Goal: Transaction & Acquisition: Purchase product/service

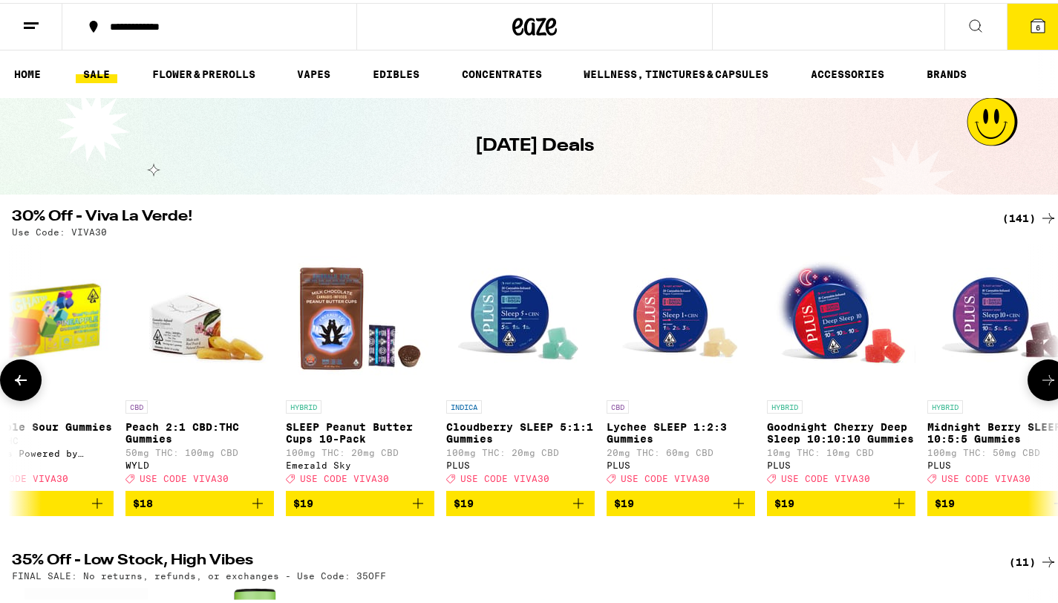
scroll to position [0, 7265]
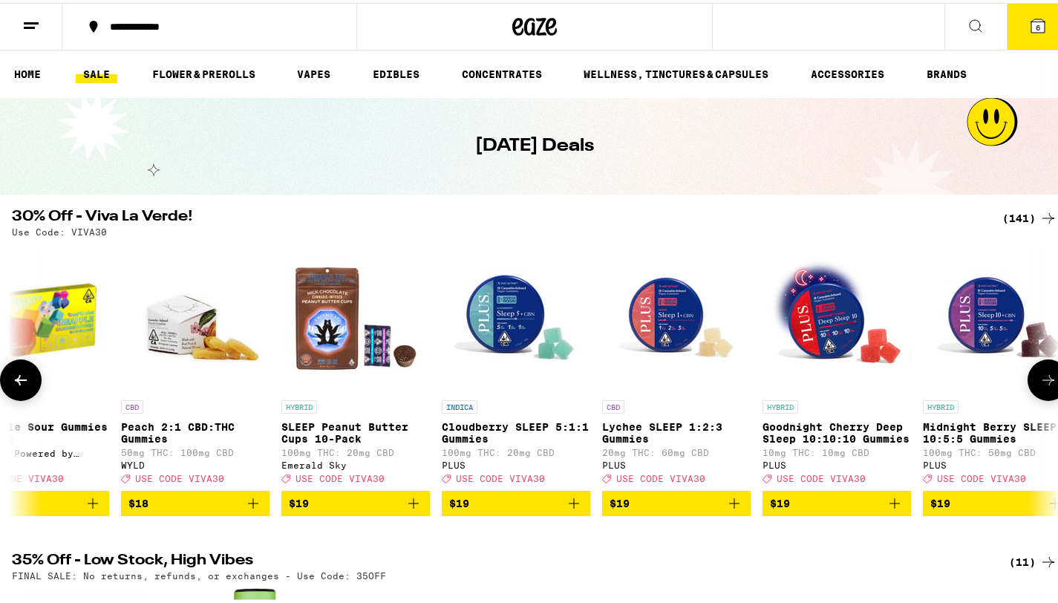
click at [1039, 386] on icon at bounding box center [1048, 377] width 18 height 18
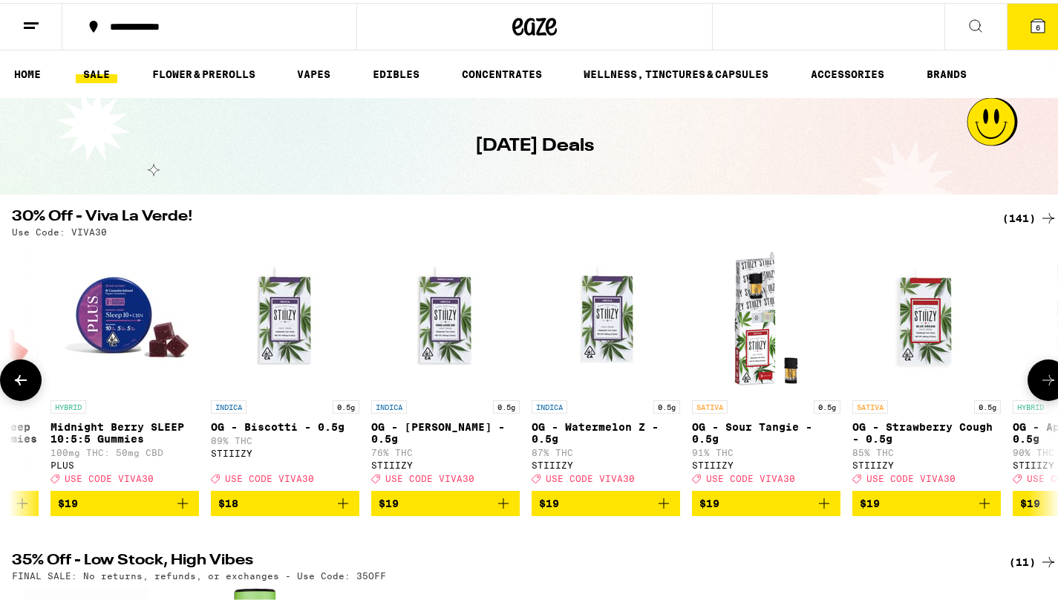
click at [1039, 386] on icon at bounding box center [1048, 377] width 18 height 18
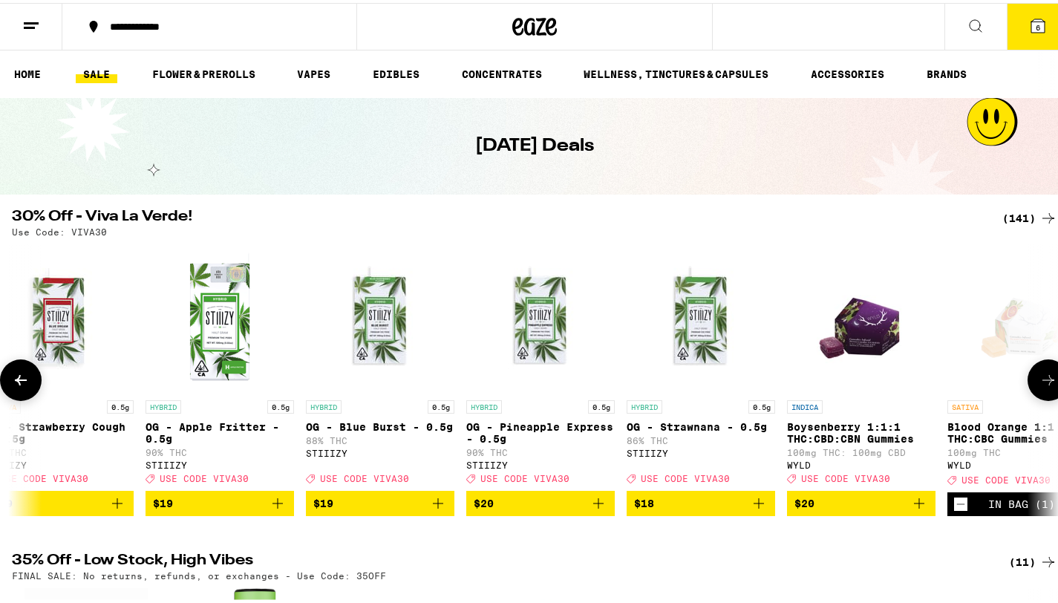
scroll to position [0, 9009]
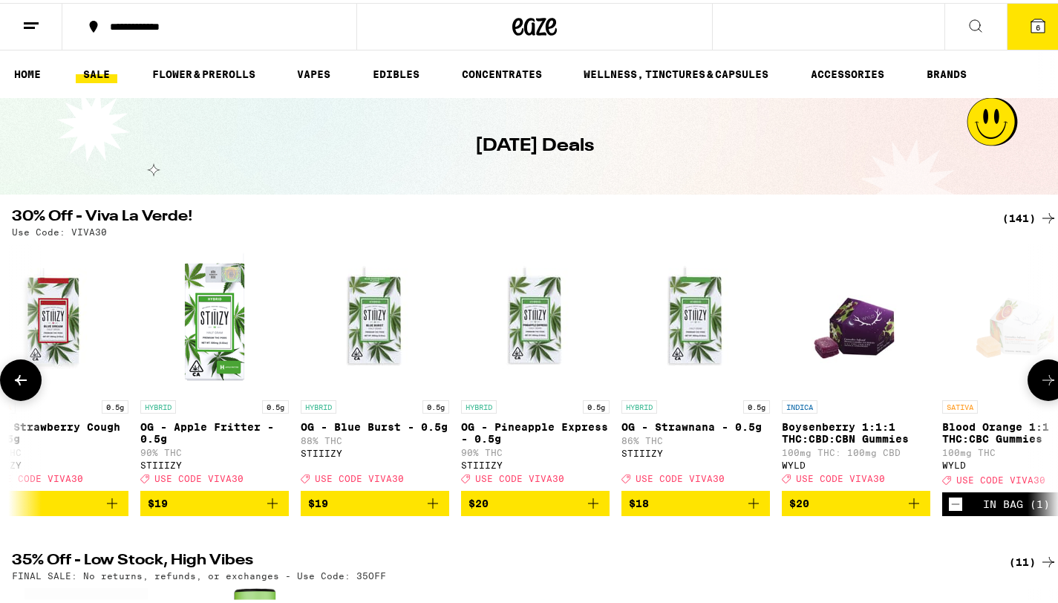
click at [1039, 386] on icon at bounding box center [1048, 377] width 18 height 18
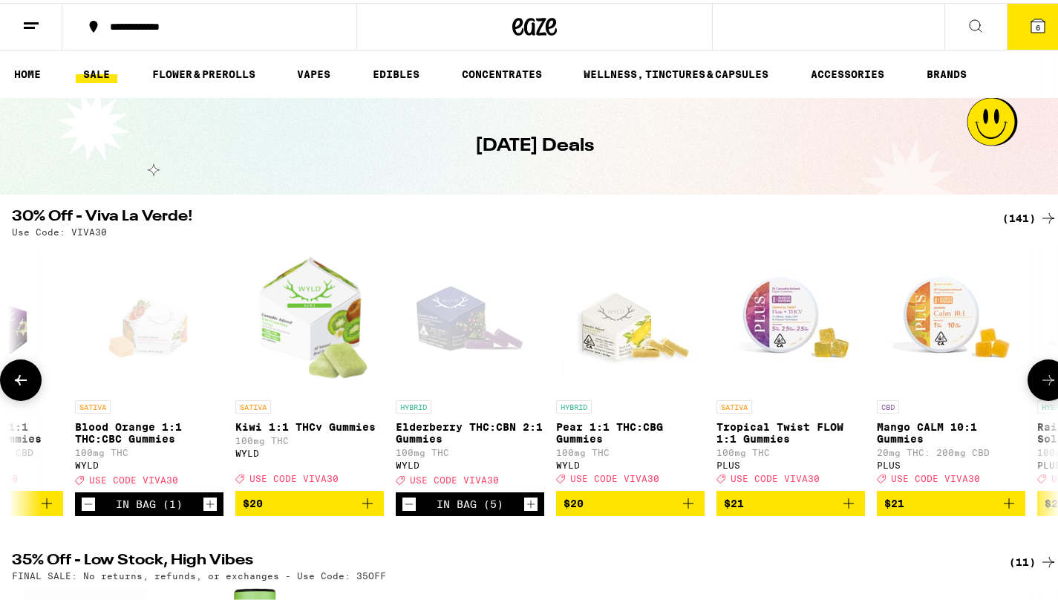
scroll to position [0, 9881]
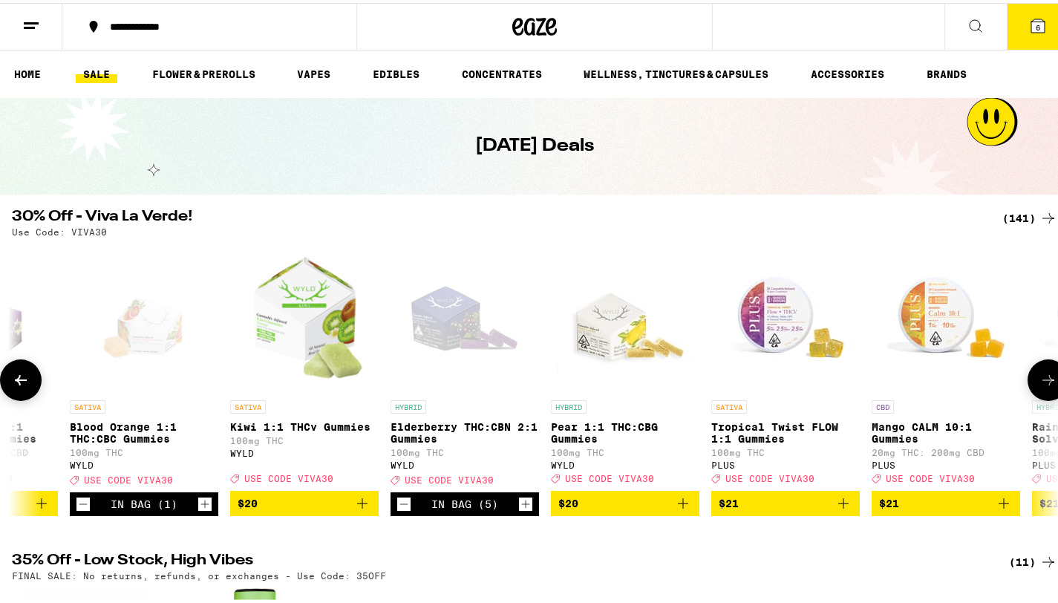
click at [304, 316] on img "Open page for Kiwi 1:1 THCv Gummies from WYLD" at bounding box center [304, 315] width 145 height 148
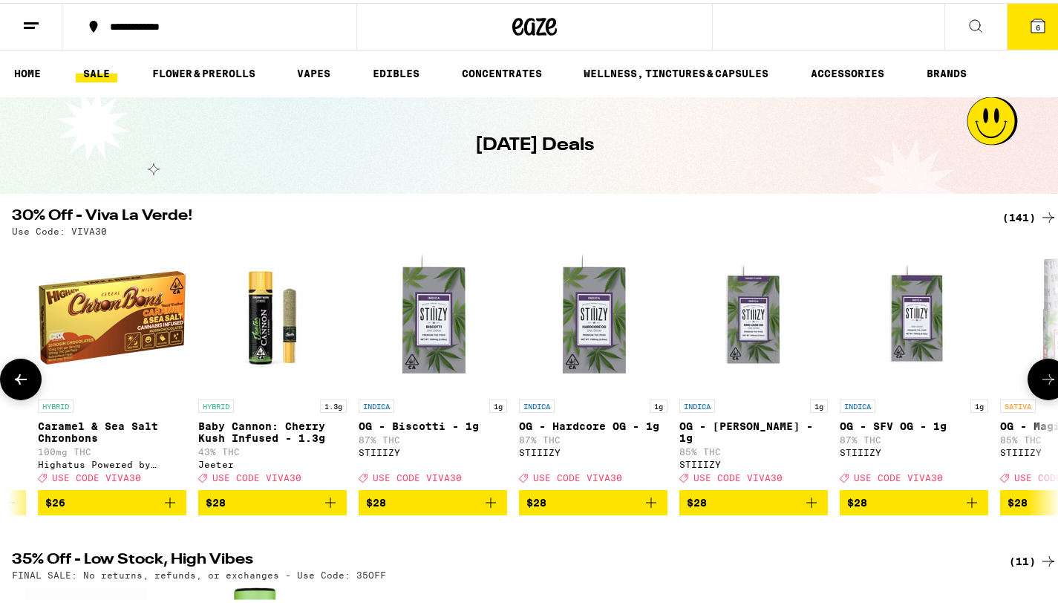
scroll to position [0, 15856]
